Goal: Task Accomplishment & Management: Manage account settings

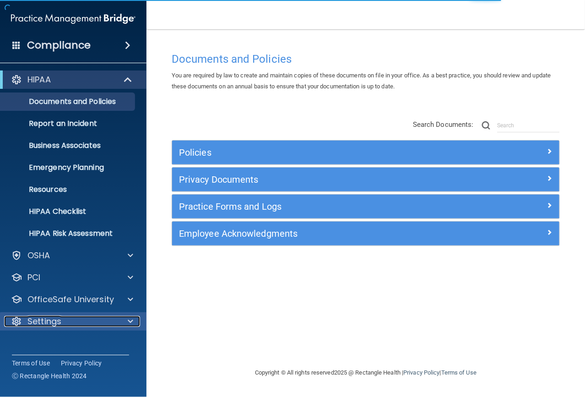
click at [57, 321] on p "Settings" at bounding box center [44, 321] width 34 height 11
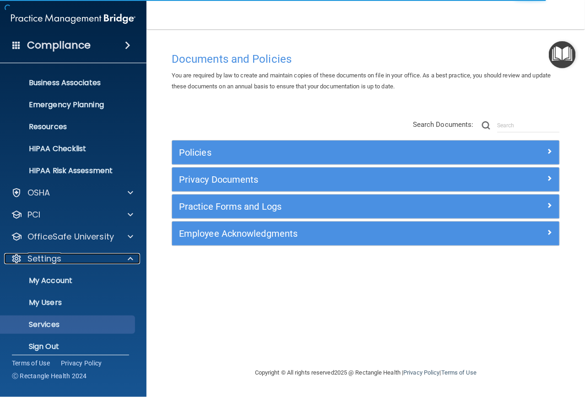
scroll to position [70, 0]
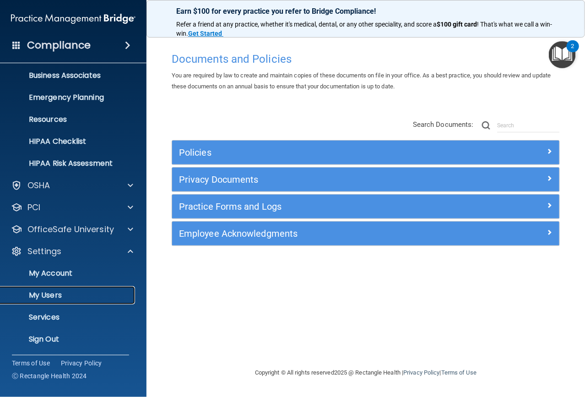
click at [56, 300] on link "My Users" at bounding box center [63, 295] width 144 height 18
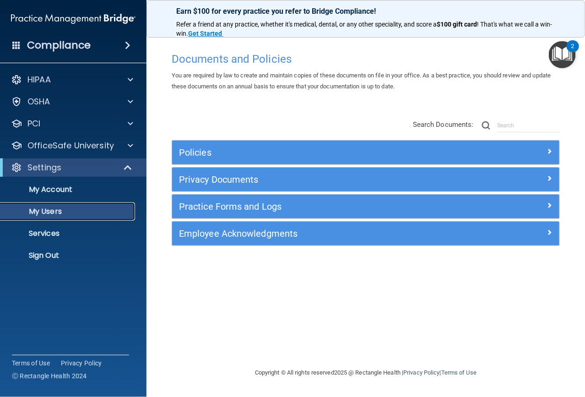
select select "20"
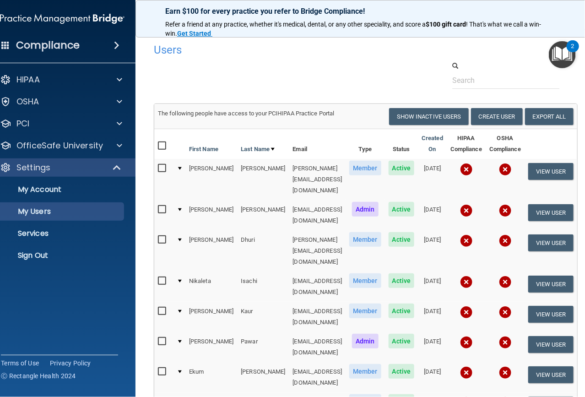
click at [158, 396] on input "checkbox" at bounding box center [163, 401] width 11 height 7
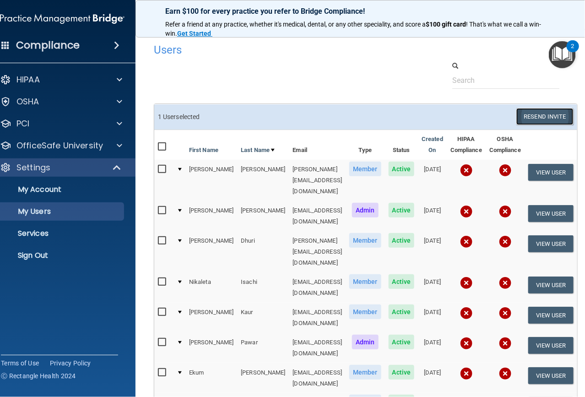
click at [553, 117] on button "Resend Invite" at bounding box center [544, 116] width 57 height 17
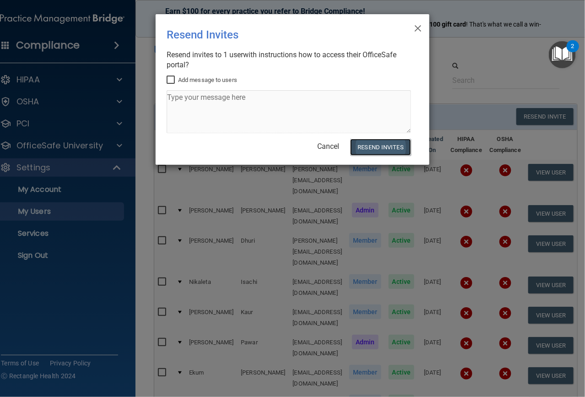
click at [383, 153] on button "Resend Invites" at bounding box center [380, 147] width 61 height 17
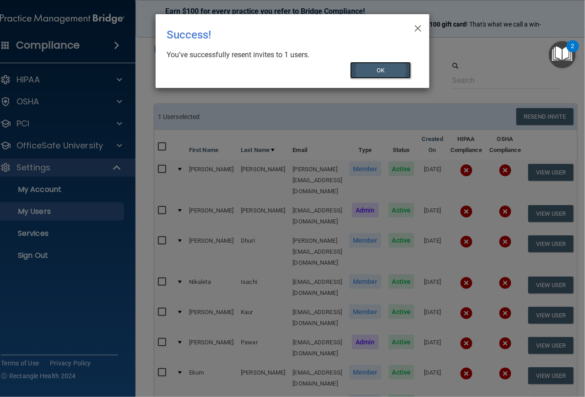
click at [380, 68] on button "OK" at bounding box center [380, 70] width 61 height 17
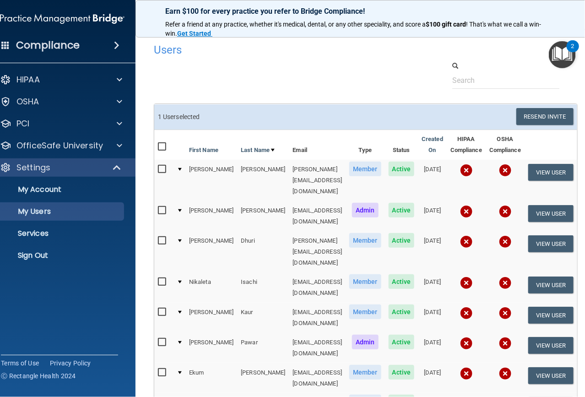
click at [158, 396] on input "checkbox" at bounding box center [163, 402] width 11 height 7
checkbox input "false"
